Goal: Task Accomplishment & Management: Complete application form

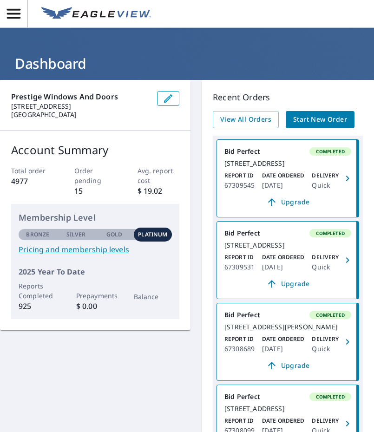
click at [329, 118] on span "Start New Order" at bounding box center [320, 120] width 54 height 12
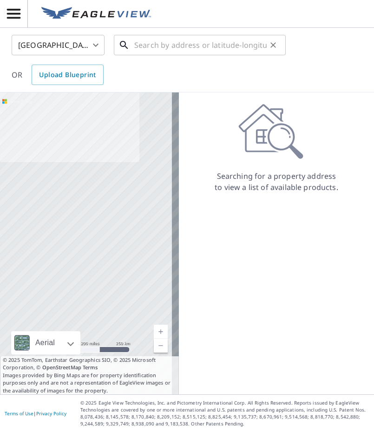
paste input "10100 SW 40 TER"
click at [178, 44] on input "text" at bounding box center [200, 45] width 132 height 26
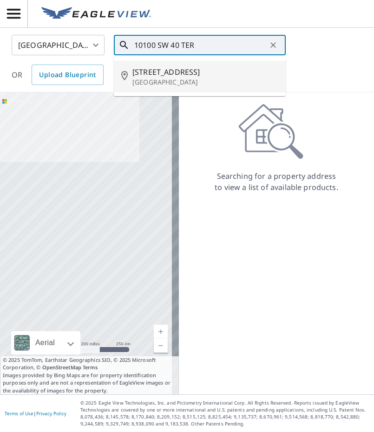
click at [183, 77] on span "[STREET_ADDRESS]" at bounding box center [205, 71] width 146 height 11
type input "[STREET_ADDRESS]"
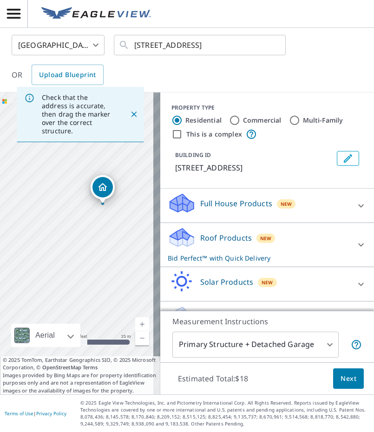
drag, startPoint x: 50, startPoint y: 276, endPoint x: 66, endPoint y: 240, distance: 39.9
click at [66, 240] on div "[STREET_ADDRESS]" at bounding box center [80, 243] width 160 height 302
click at [340, 376] on span "Next" at bounding box center [348, 379] width 16 height 12
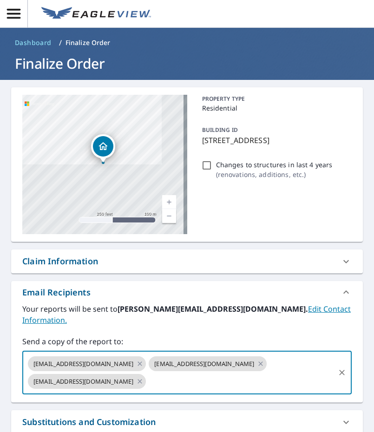
click at [159, 372] on input "text" at bounding box center [240, 381] width 186 height 18
paste input "[EMAIL_ADDRESS][DOMAIN_NAME]"
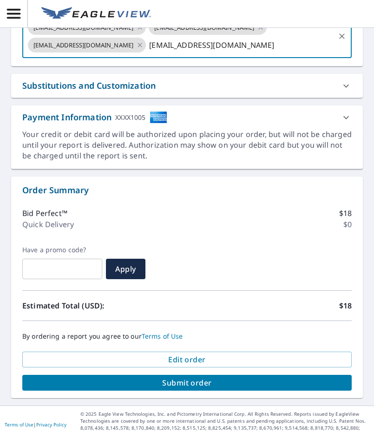
type input "[EMAIL_ADDRESS][DOMAIN_NAME]"
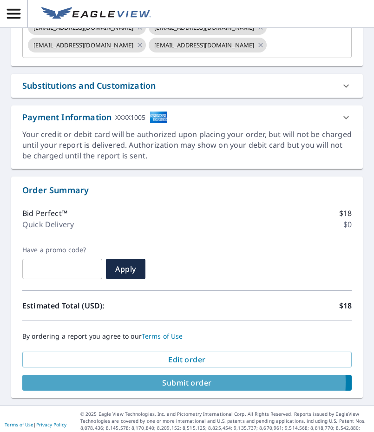
click at [177, 377] on span "Submit order" at bounding box center [187, 382] width 314 height 10
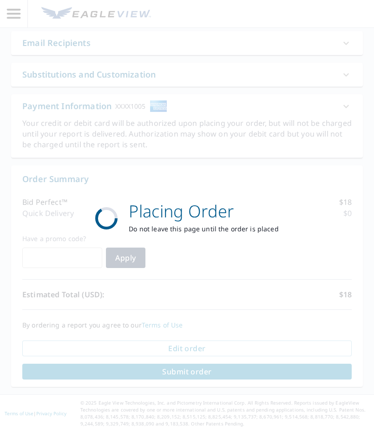
scroll to position [250, 0]
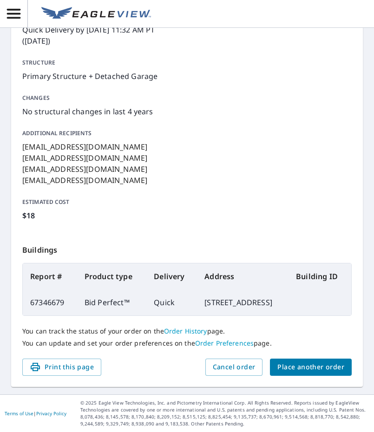
scroll to position [181, 0]
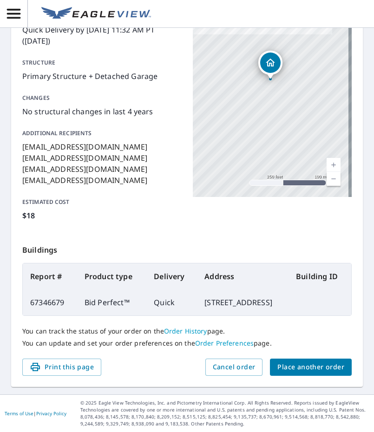
click at [298, 363] on span "Place another order" at bounding box center [310, 367] width 67 height 12
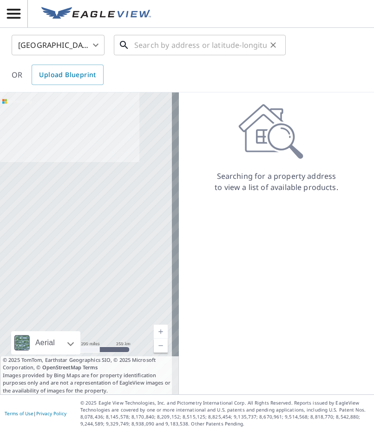
click at [204, 40] on input "text" at bounding box center [200, 45] width 132 height 26
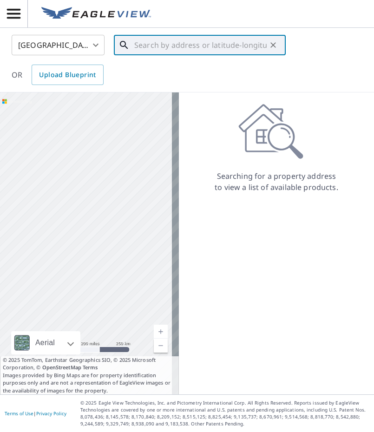
paste input "[STREET_ADDRESS]"
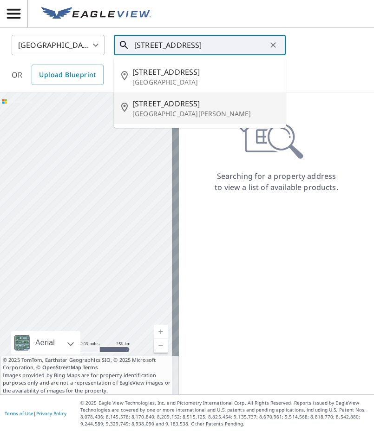
click at [201, 108] on span "[STREET_ADDRESS]" at bounding box center [205, 103] width 146 height 11
type input "[STREET_ADDRESS][PERSON_NAME]"
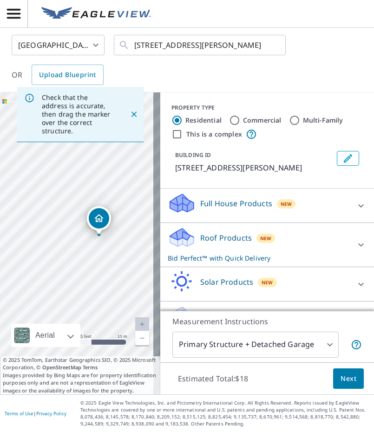
drag, startPoint x: 126, startPoint y: 259, endPoint x: 75, endPoint y: 253, distance: 51.9
click at [75, 253] on div "[STREET_ADDRESS][PERSON_NAME]" at bounding box center [80, 243] width 160 height 302
click at [344, 382] on span "Next" at bounding box center [348, 379] width 16 height 12
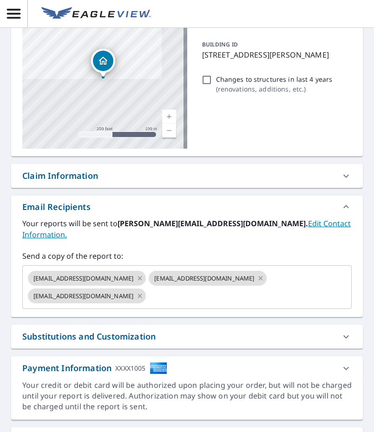
scroll to position [93, 0]
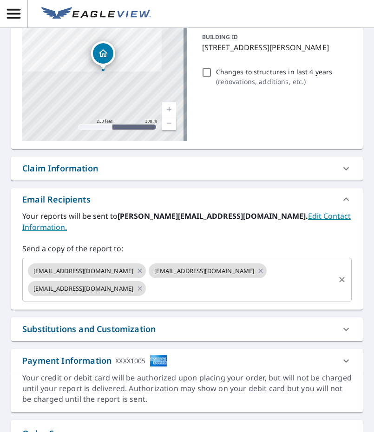
click at [163, 279] on input "text" at bounding box center [240, 288] width 186 height 18
paste input "[EMAIL_ADDRESS][DOMAIN_NAME]"
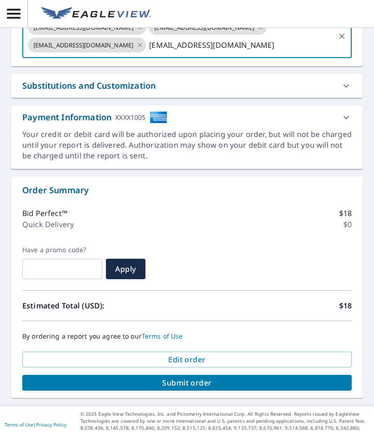
type input "[EMAIL_ADDRESS][DOMAIN_NAME]"
click at [156, 377] on span "Submit order" at bounding box center [187, 382] width 314 height 10
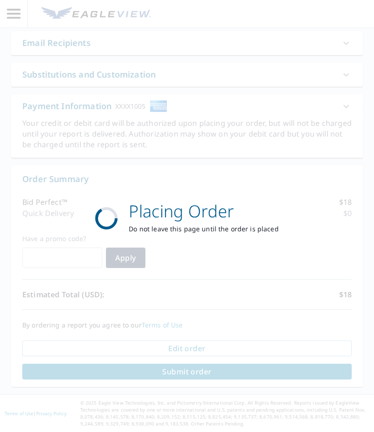
scroll to position [250, 0]
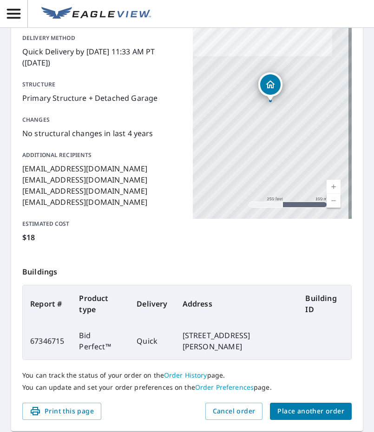
scroll to position [181, 0]
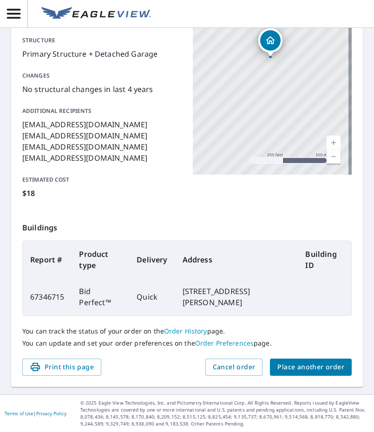
click at [278, 363] on span "Place another order" at bounding box center [310, 367] width 67 height 12
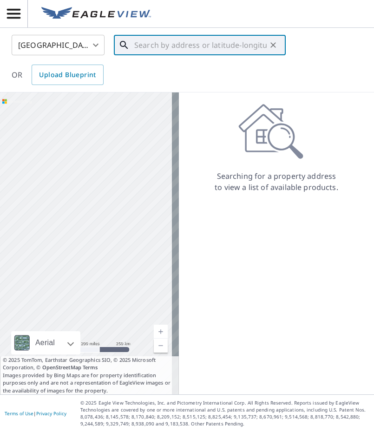
paste input "[STREET_ADDRESS]"
click at [154, 44] on input "text" at bounding box center [200, 45] width 132 height 26
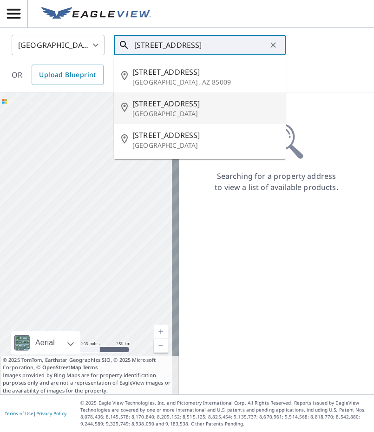
click at [193, 102] on span "[STREET_ADDRESS]" at bounding box center [205, 103] width 146 height 11
type input "[STREET_ADDRESS]"
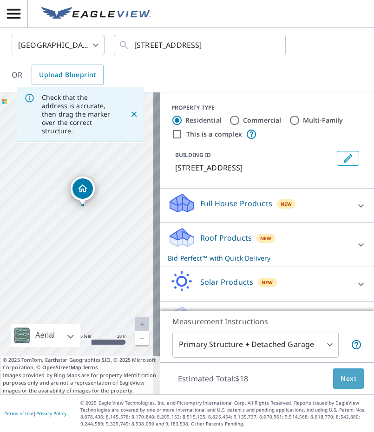
click at [340, 381] on span "Next" at bounding box center [348, 379] width 16 height 12
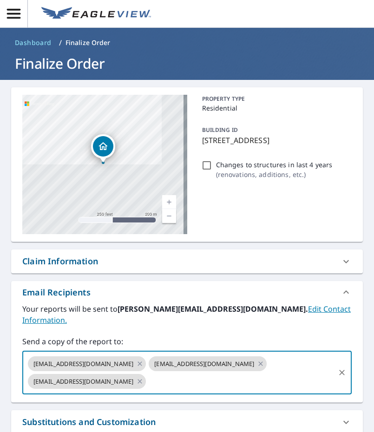
paste input "[EMAIL_ADDRESS][DOMAIN_NAME]"
click at [158, 372] on input "[EMAIL_ADDRESS][DOMAIN_NAME]" at bounding box center [240, 381] width 186 height 18
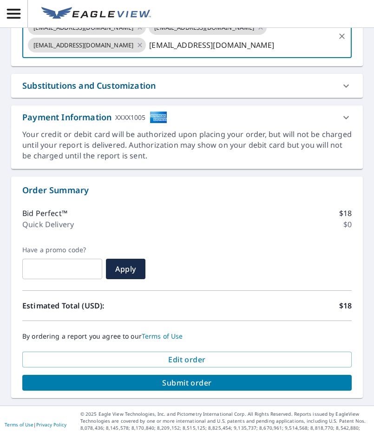
type input "[EMAIL_ADDRESS][DOMAIN_NAME]"
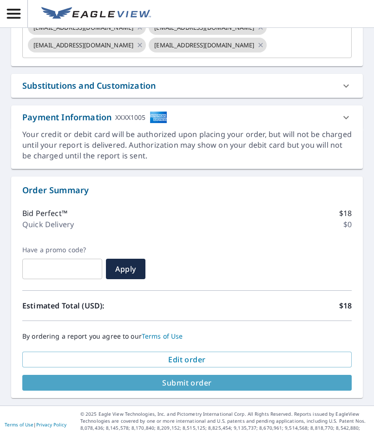
click at [198, 377] on span "Submit order" at bounding box center [187, 382] width 314 height 10
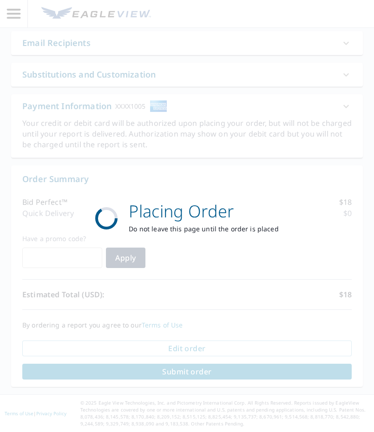
scroll to position [250, 0]
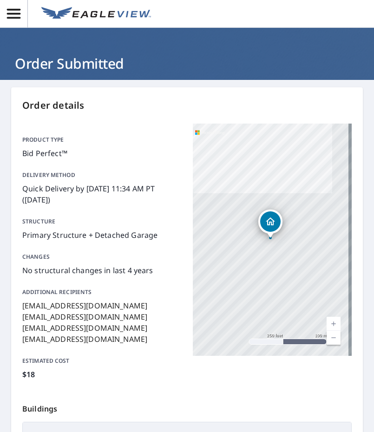
click at [71, 69] on h1 "Order Submitted" at bounding box center [186, 63] width 351 height 19
click at [81, 18] on img at bounding box center [96, 14] width 110 height 14
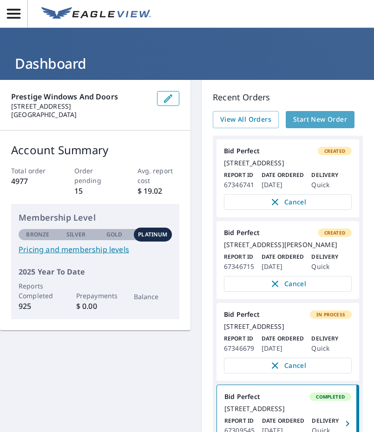
click at [304, 117] on span "Start New Order" at bounding box center [320, 120] width 54 height 12
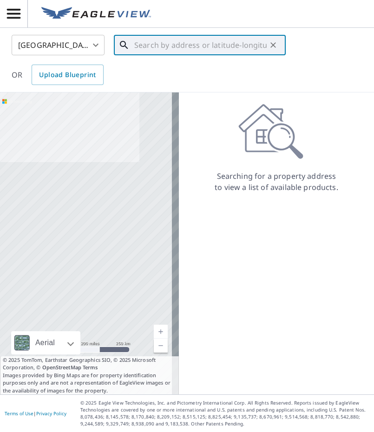
click at [191, 52] on input "text" at bounding box center [200, 45] width 132 height 26
paste input "[STREET_ADDRESS]"
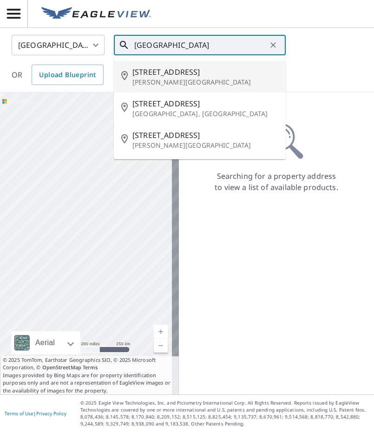
click at [187, 80] on p "[PERSON_NAME][GEOGRAPHIC_DATA]" at bounding box center [205, 82] width 146 height 9
type input "[STREET_ADDRESS][PERSON_NAME]"
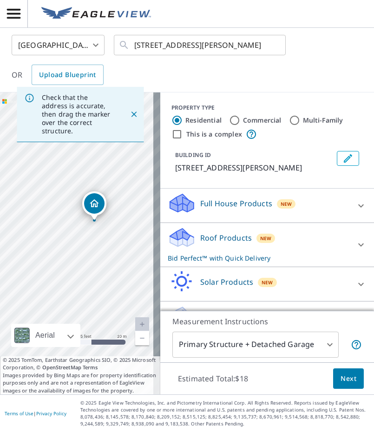
drag, startPoint x: 95, startPoint y: 287, endPoint x: 29, endPoint y: 209, distance: 101.8
click at [29, 209] on div "[STREET_ADDRESS][PERSON_NAME]" at bounding box center [80, 243] width 160 height 302
click at [352, 376] on button "Next" at bounding box center [348, 378] width 31 height 21
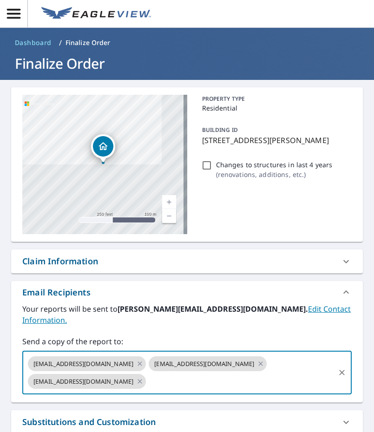
click at [150, 372] on input "text" at bounding box center [240, 381] width 186 height 18
paste input "[EMAIL_ADDRESS][DOMAIN_NAME]"
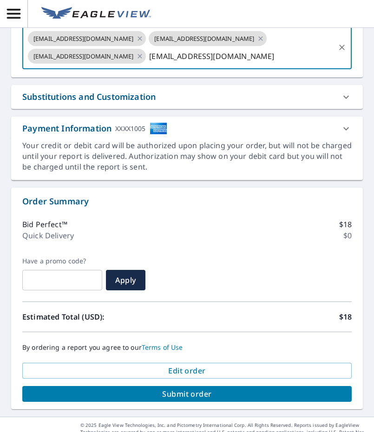
type input "[EMAIL_ADDRESS][DOMAIN_NAME]"
click at [201, 389] on span "Submit order" at bounding box center [187, 394] width 314 height 10
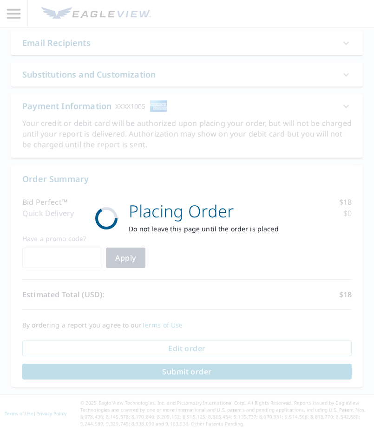
scroll to position [250, 0]
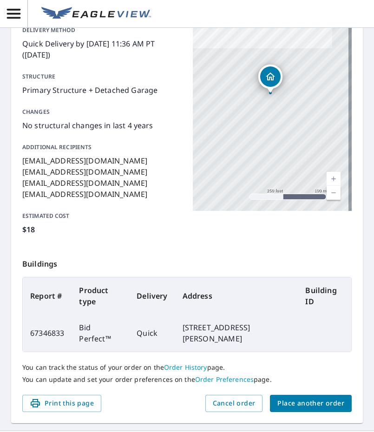
scroll to position [88, 0]
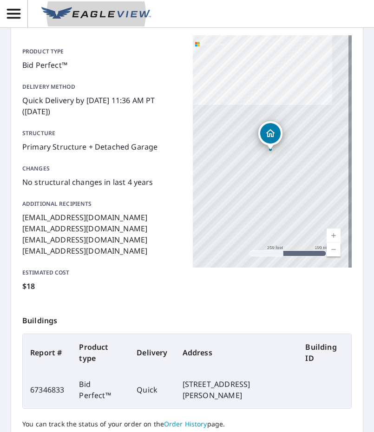
click at [87, 15] on img at bounding box center [96, 14] width 110 height 14
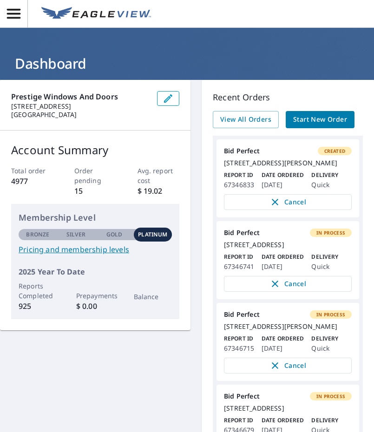
click at [315, 117] on span "Start New Order" at bounding box center [320, 120] width 54 height 12
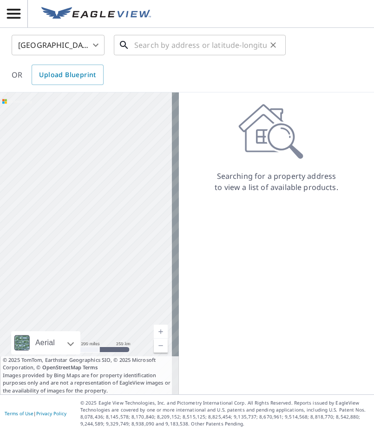
paste input "[STREET_ADDRESS]"
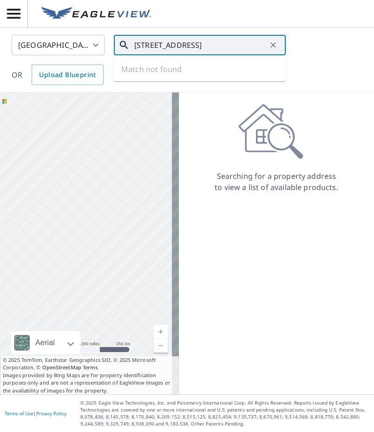
click at [196, 34] on input "[STREET_ADDRESS]" at bounding box center [200, 45] width 132 height 26
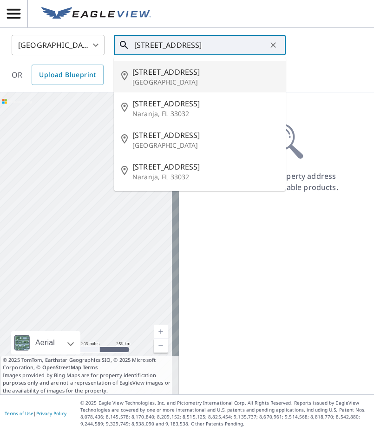
click at [209, 74] on span "[STREET_ADDRESS]" at bounding box center [205, 71] width 146 height 11
type input "[STREET_ADDRESS]"
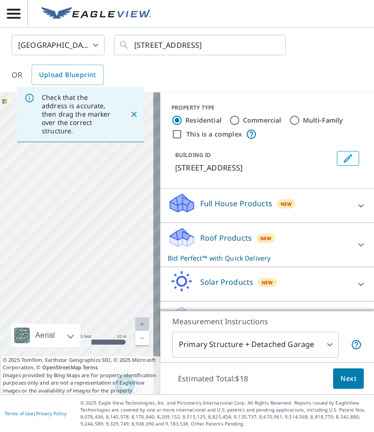
drag, startPoint x: 69, startPoint y: 187, endPoint x: 118, endPoint y: 351, distance: 172.0
click at [118, 351] on div "Check that the address is accurate, then drag the marker over the correct struc…" at bounding box center [80, 243] width 160 height 302
drag, startPoint x: 92, startPoint y: 232, endPoint x: 136, endPoint y: 396, distance: 170.3
click at [136, 396] on div "United States [GEOGRAPHIC_DATA] ​ [STREET_ADDRESS] ​ OR Upload Blueprint Check …" at bounding box center [187, 216] width 374 height 432
drag, startPoint x: 95, startPoint y: 200, endPoint x: 104, endPoint y: 251, distance: 52.3
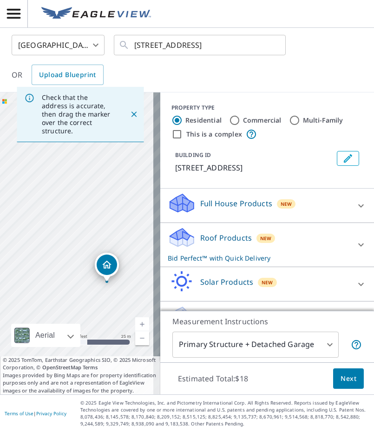
click at [104, 251] on div "[STREET_ADDRESS]" at bounding box center [80, 243] width 160 height 302
drag, startPoint x: 96, startPoint y: 237, endPoint x: 72, endPoint y: 188, distance: 54.6
click at [72, 188] on div "[STREET_ADDRESS]" at bounding box center [80, 243] width 160 height 302
click at [342, 376] on span "Next" at bounding box center [348, 379] width 16 height 12
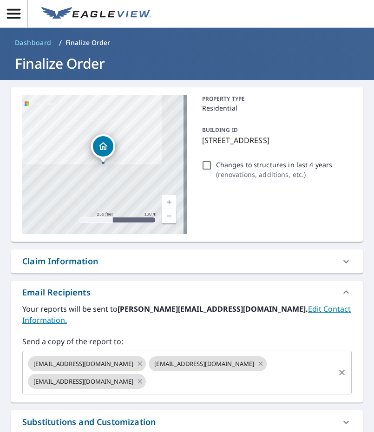
paste input "[EMAIL_ADDRESS][DOMAIN_NAME]"
click at [168, 376] on input "text" at bounding box center [240, 381] width 186 height 18
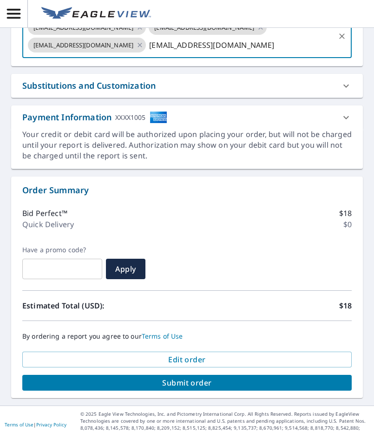
type input "[EMAIL_ADDRESS][DOMAIN_NAME]"
click at [194, 377] on span "Submit order" at bounding box center [187, 382] width 314 height 10
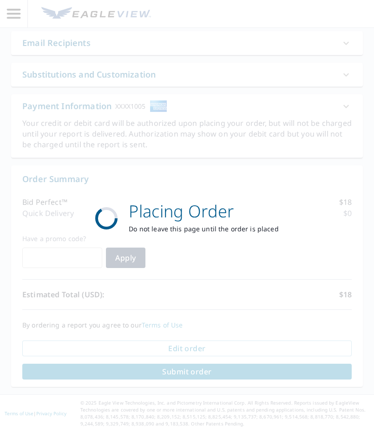
scroll to position [250, 0]
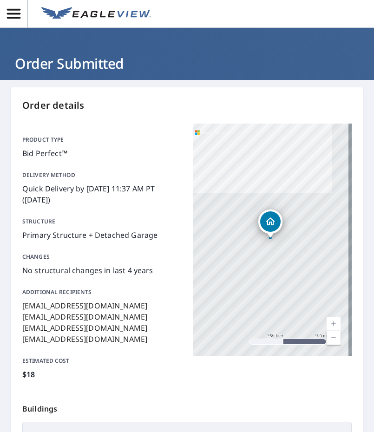
click at [91, 16] on img at bounding box center [96, 14] width 110 height 14
